Goal: Task Accomplishment & Management: Use online tool/utility

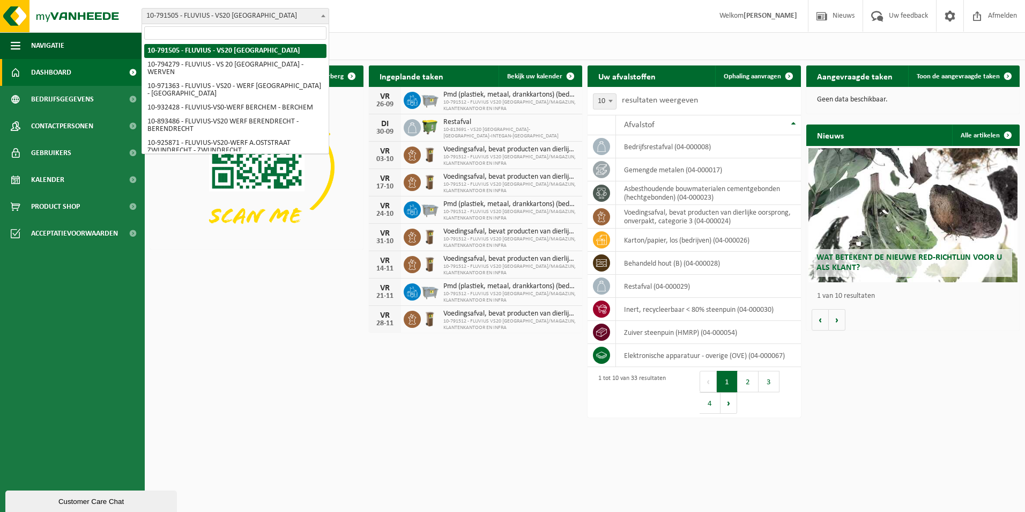
click at [315, 13] on span "10-791505 - FLUVIUS - VS20 [GEOGRAPHIC_DATA]" at bounding box center [235, 16] width 187 height 15
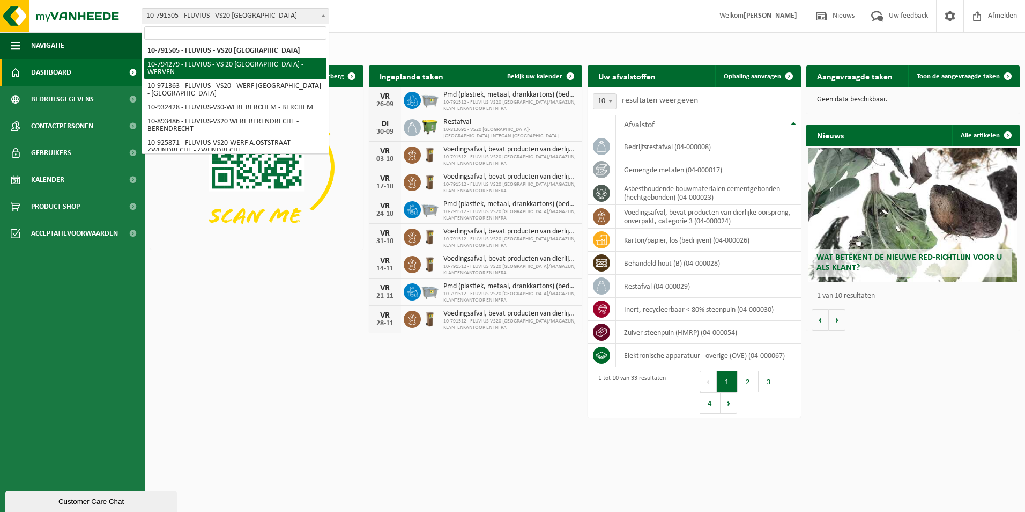
select select "31005"
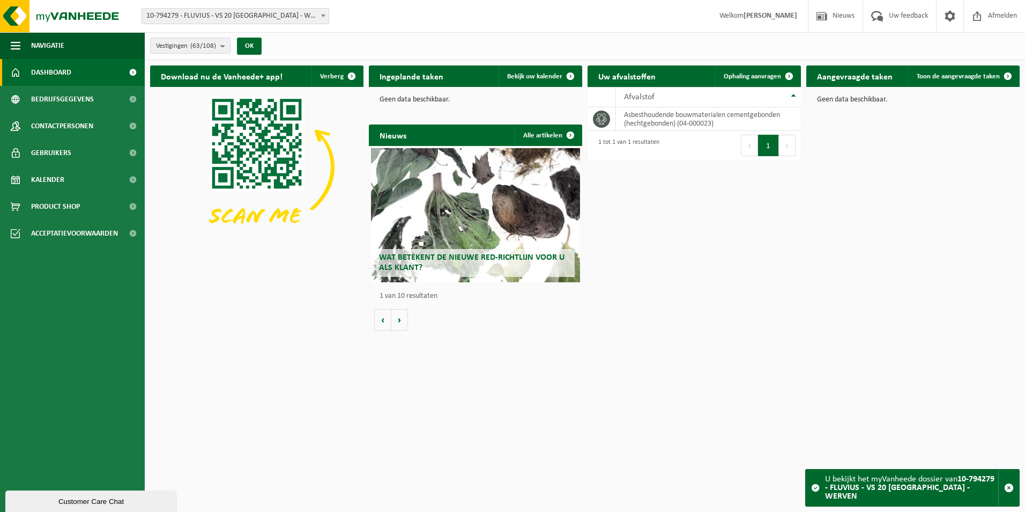
click at [320, 12] on span at bounding box center [323, 16] width 11 height 14
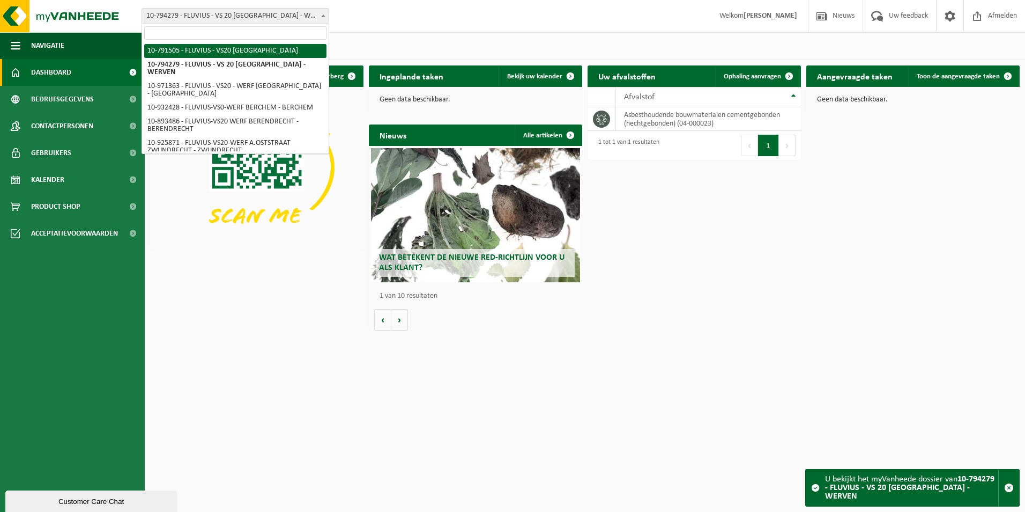
select select "30236"
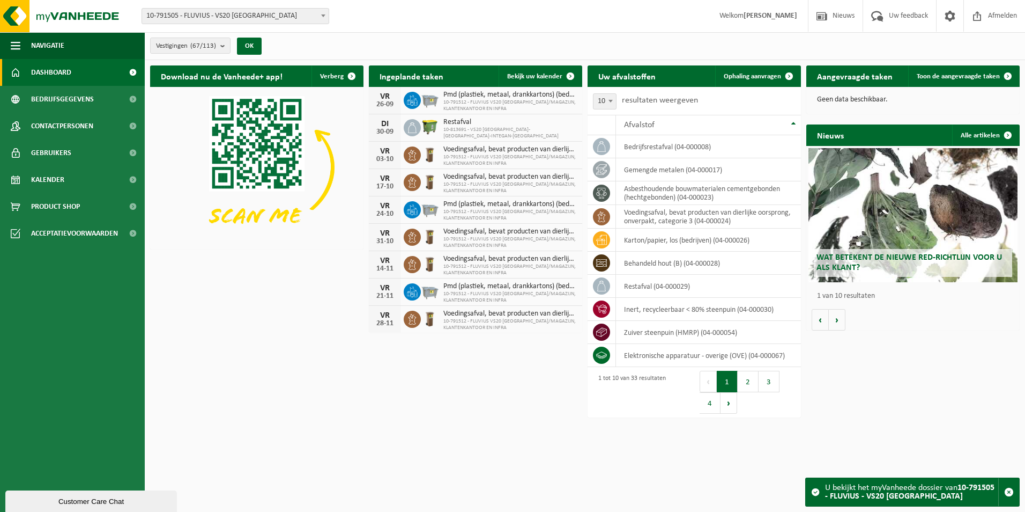
click at [324, 14] on span at bounding box center [323, 16] width 11 height 14
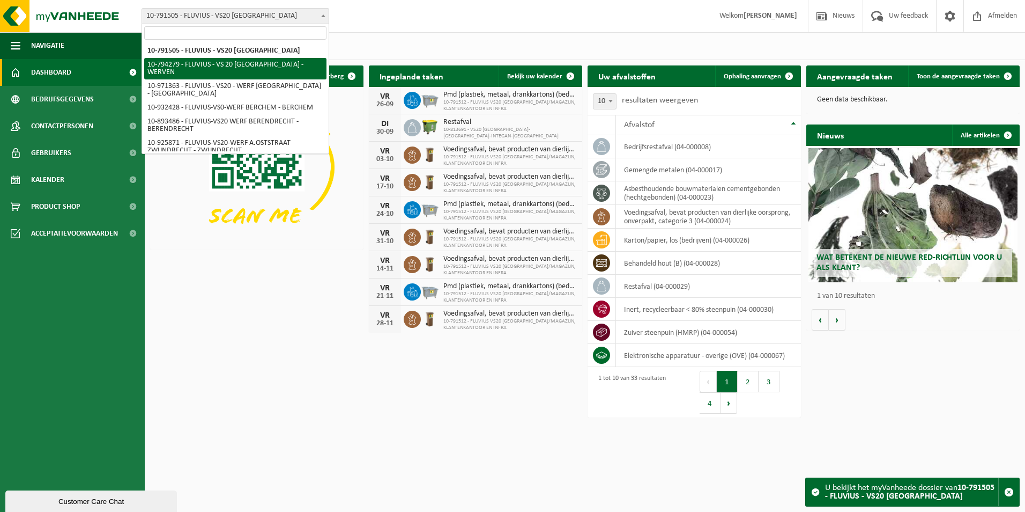
select select "31005"
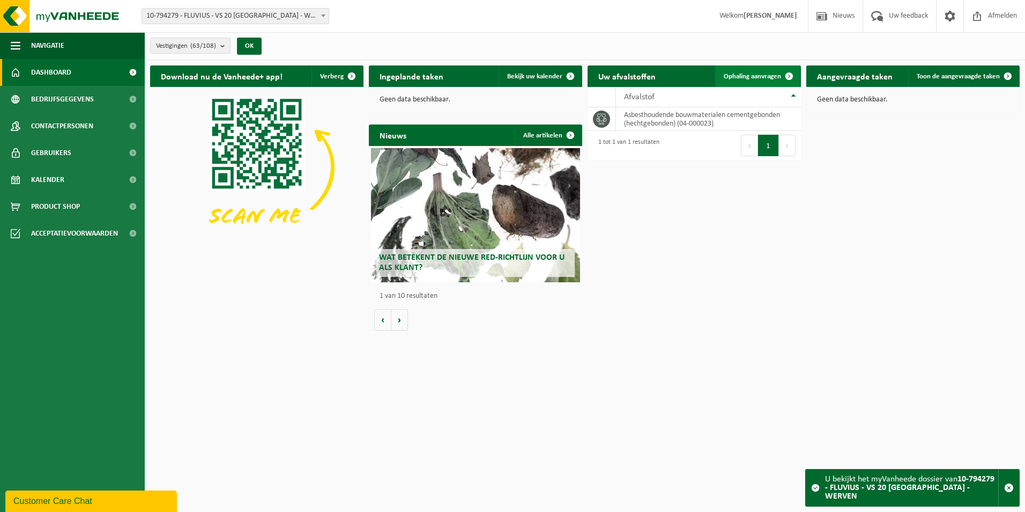
click at [772, 73] on span "Ophaling aanvragen" at bounding box center [752, 76] width 57 height 7
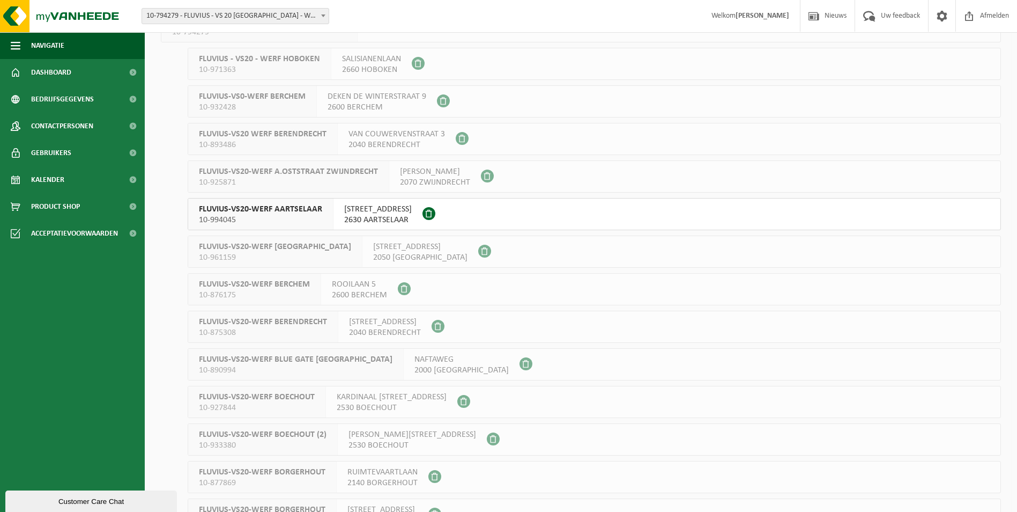
scroll to position [54, 0]
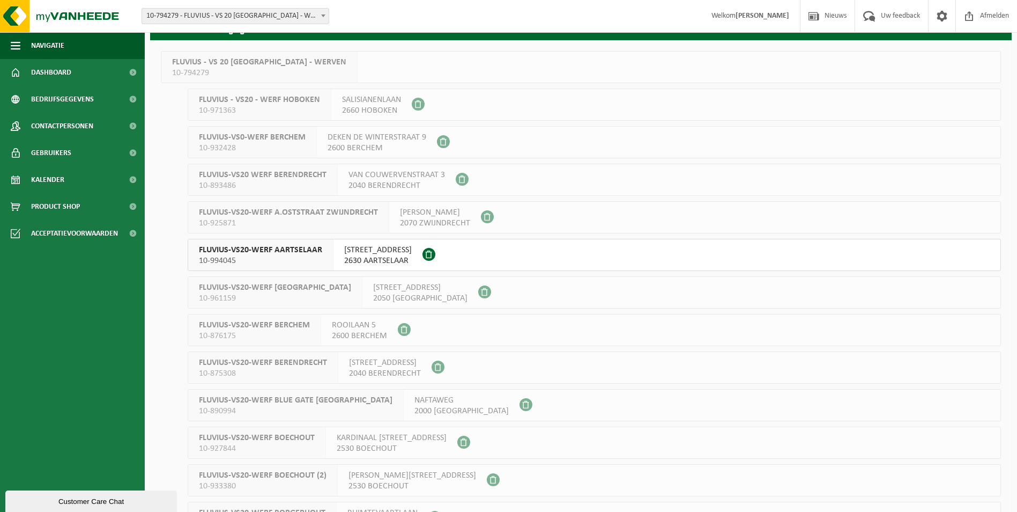
click at [436, 250] on span at bounding box center [429, 254] width 13 height 13
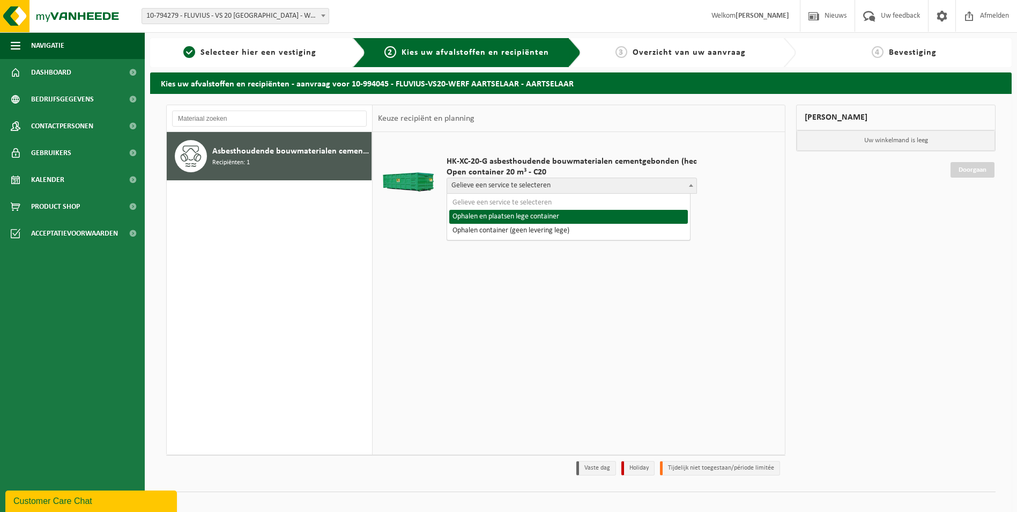
click at [674, 186] on span "Gelieve een service te selecteren" at bounding box center [571, 185] width 249 height 15
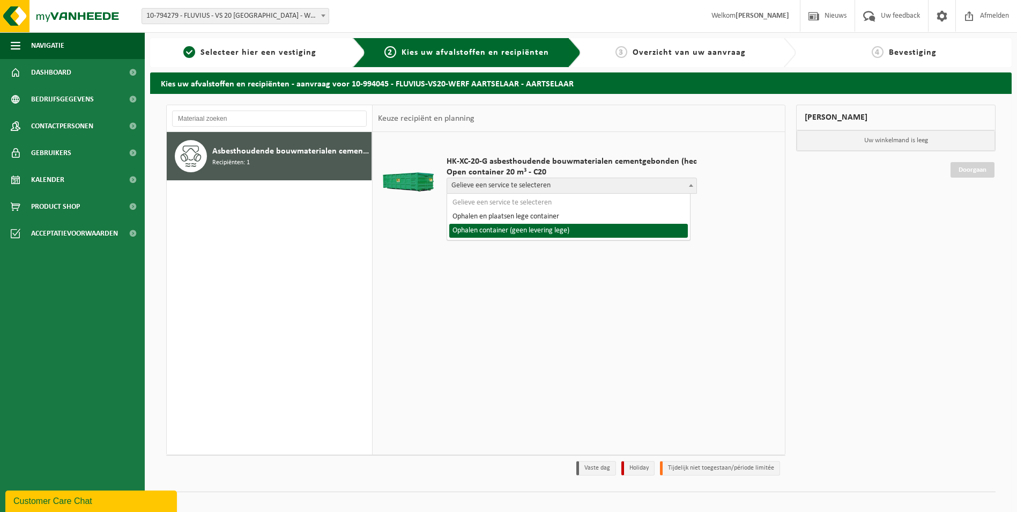
select select "P2PL-VEL-099209_HK-XC-20-GN-00_04-000023_72"
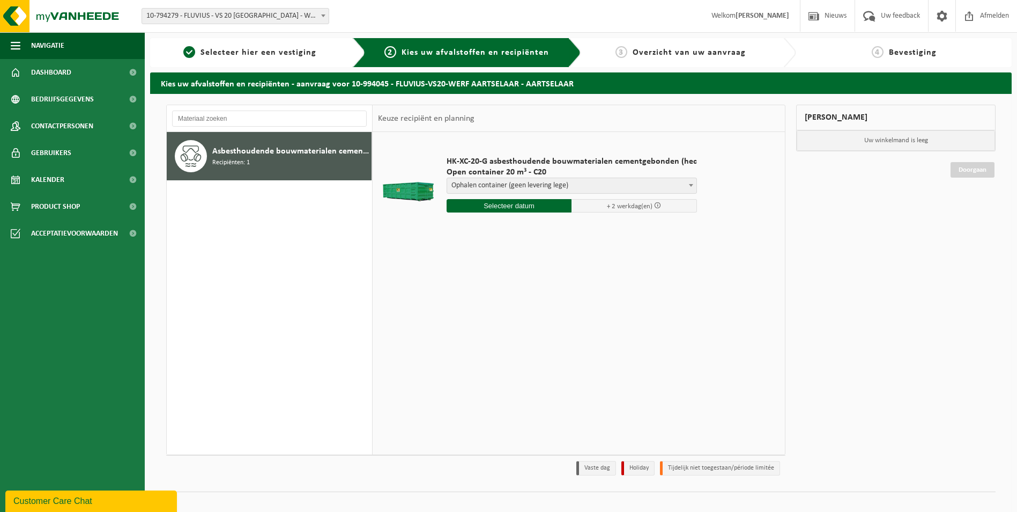
click at [511, 208] on input "text" at bounding box center [510, 205] width 126 height 13
click at [457, 337] on div "29" at bounding box center [456, 335] width 19 height 17
type input "Van 2025-09-29"
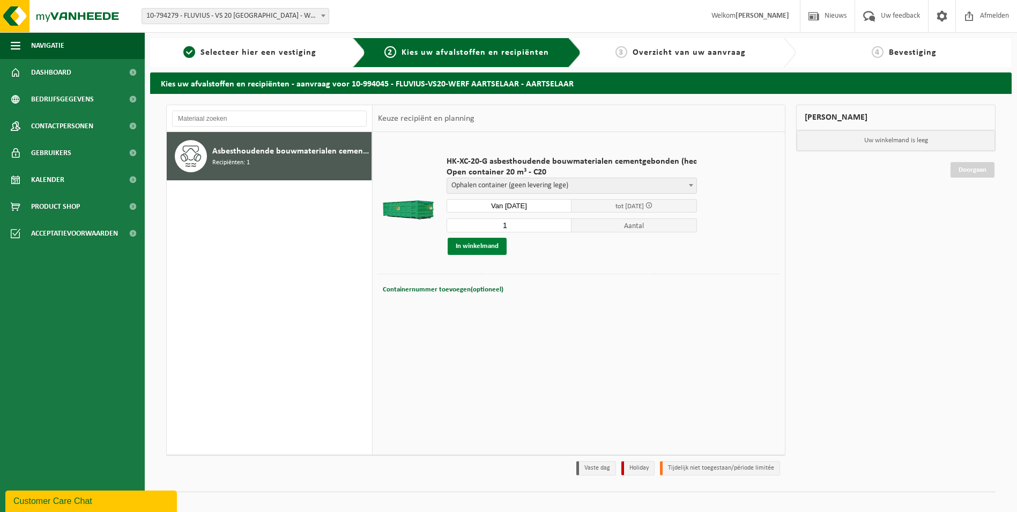
click at [486, 249] on button "In winkelmand" at bounding box center [477, 246] width 59 height 17
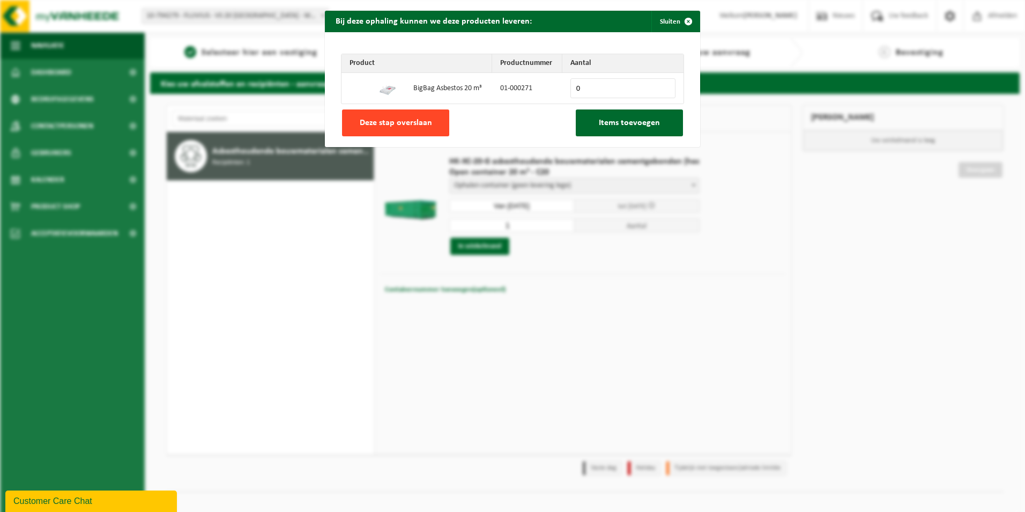
click at [407, 128] on button "Deze stap overslaan" at bounding box center [395, 122] width 107 height 27
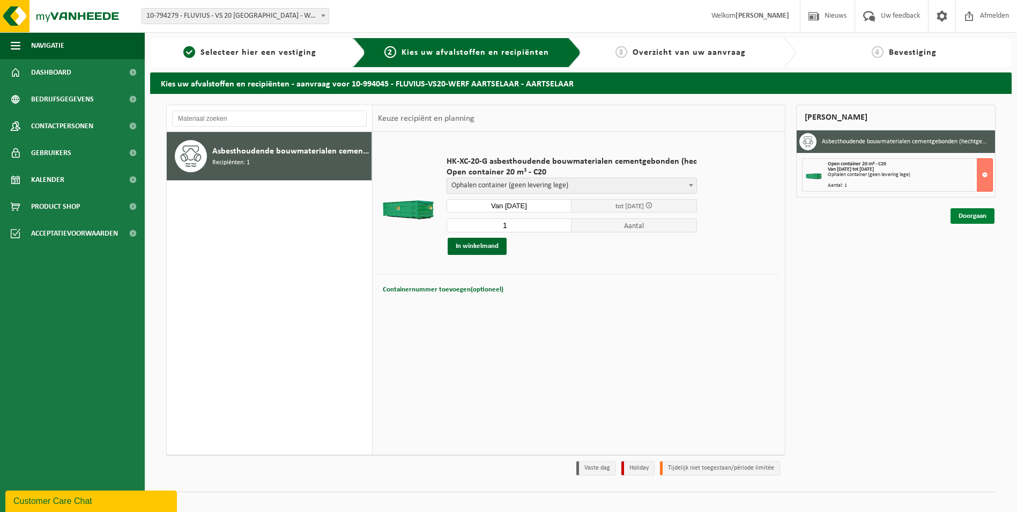
click at [965, 214] on link "Doorgaan" at bounding box center [973, 216] width 44 height 16
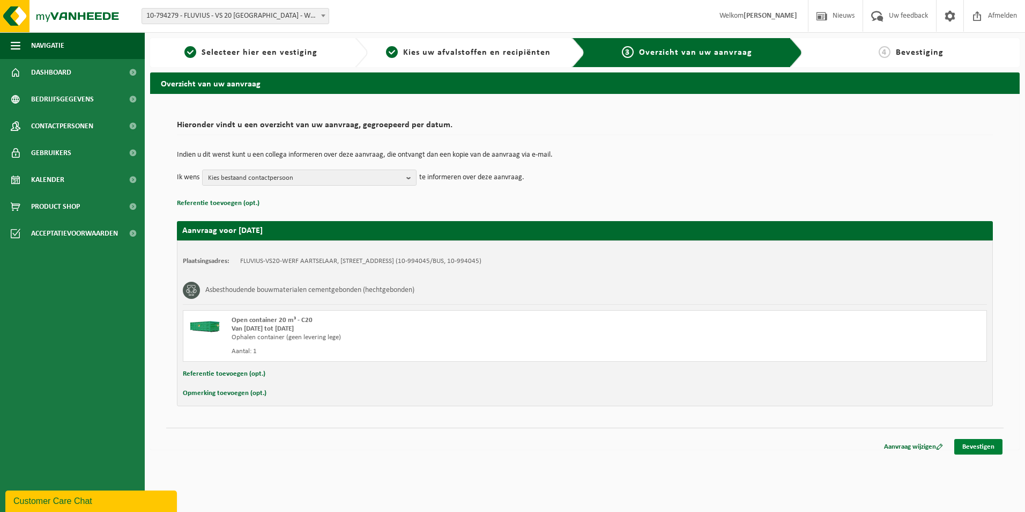
click at [976, 452] on link "Bevestigen" at bounding box center [979, 447] width 48 height 16
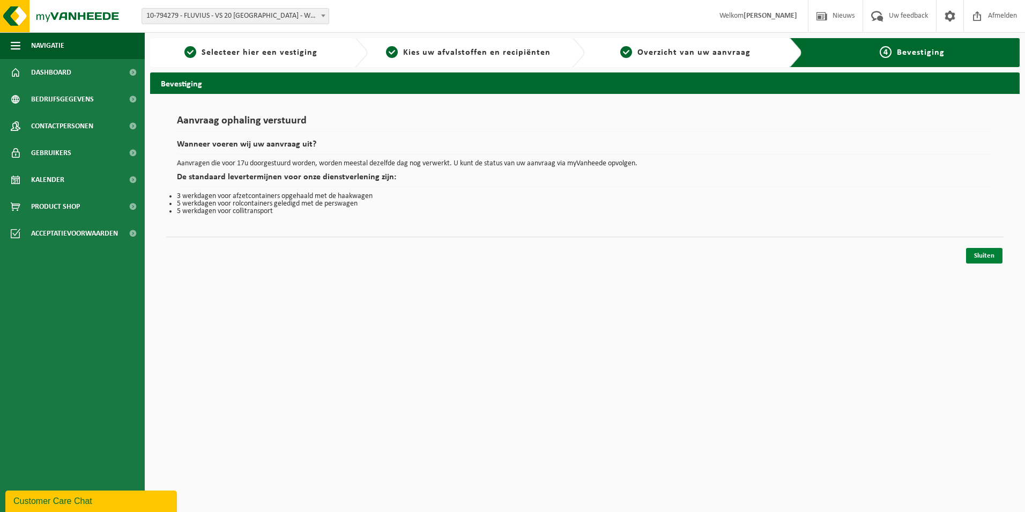
click at [986, 255] on link "Sluiten" at bounding box center [984, 256] width 36 height 16
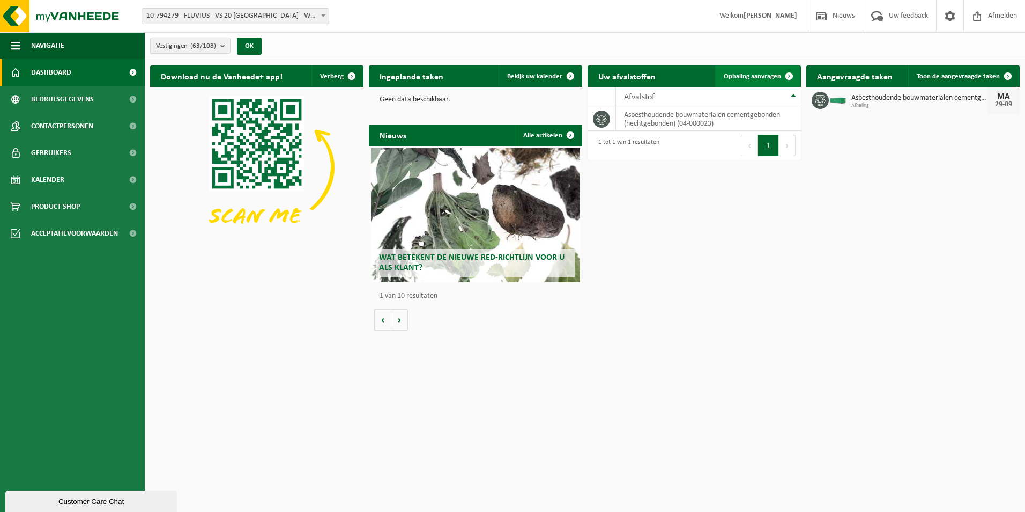
click at [772, 76] on span "Ophaling aanvragen" at bounding box center [752, 76] width 57 height 7
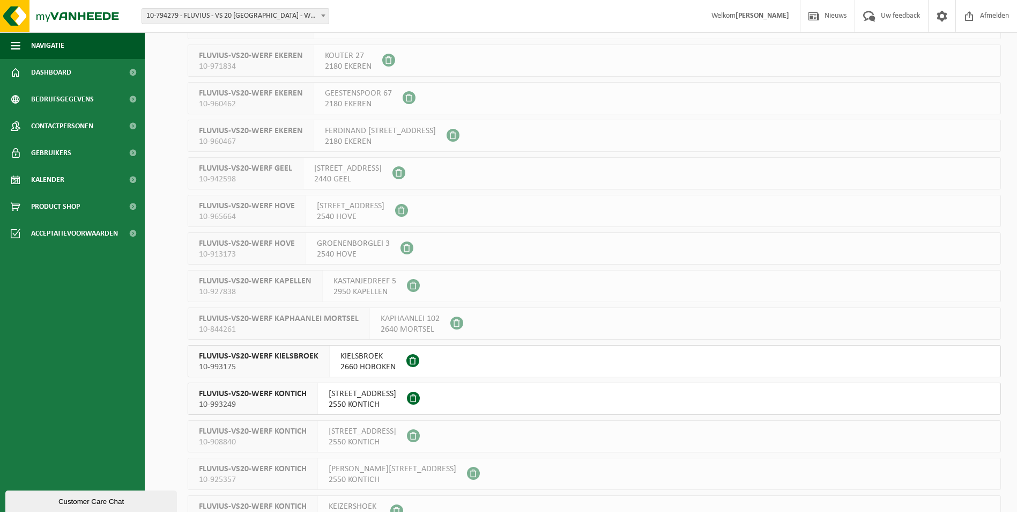
scroll to position [965, 0]
